Goal: Navigation & Orientation: Find specific page/section

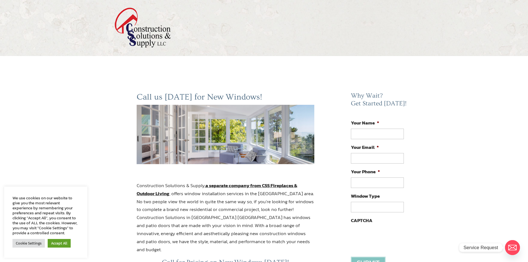
click at [282, 189] on strong "a separate company from CSS Fireplaces & Outdoor Living" at bounding box center [217, 189] width 161 height 15
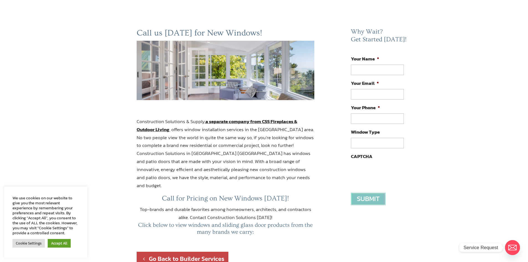
scroll to position [55, 0]
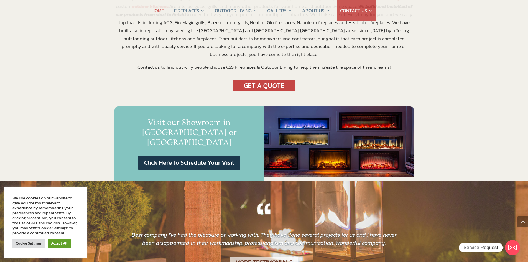
scroll to position [166, 0]
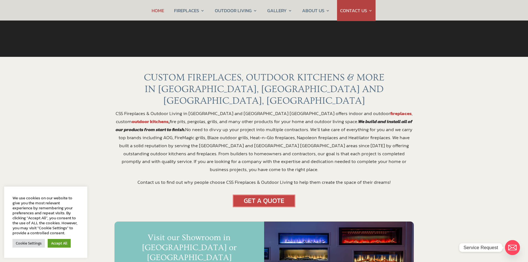
click at [168, 118] on link "outdoor kitchens" at bounding box center [150, 121] width 37 height 7
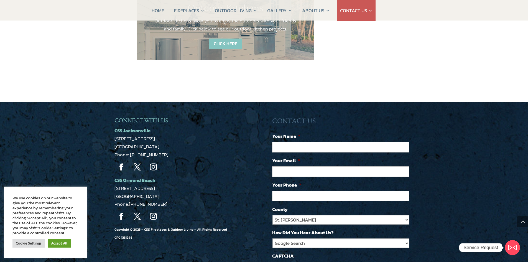
scroll to position [858, 0]
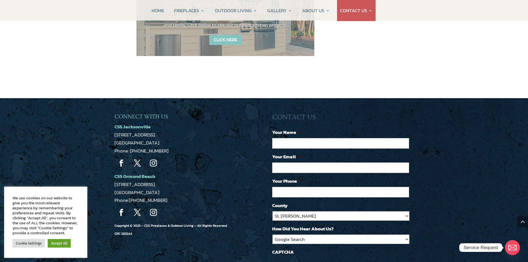
click at [146, 131] on span "[STREET_ADDRESS]" at bounding box center [134, 134] width 40 height 7
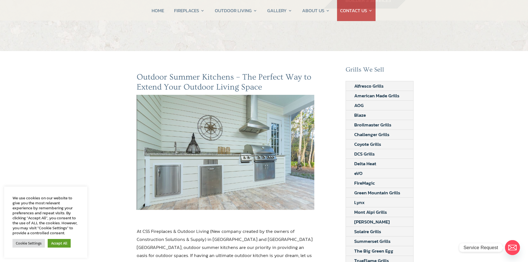
scroll to position [0, 0]
